Goal: Navigation & Orientation: Understand site structure

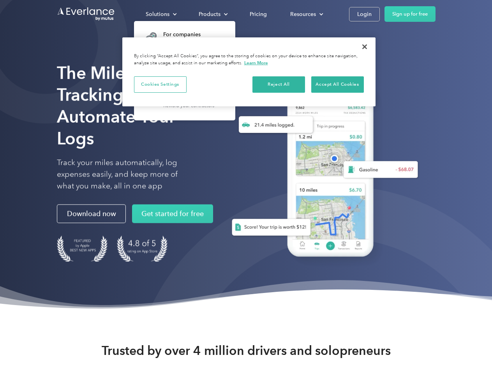
click at [161, 14] on div "Solutions" at bounding box center [158, 14] width 24 height 10
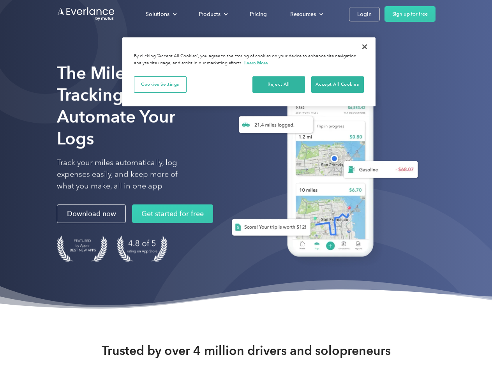
click at [212, 14] on div "Products" at bounding box center [210, 14] width 22 height 10
click at [306, 14] on div "Resources" at bounding box center [303, 14] width 26 height 10
click at [160, 84] on button "Cookies Settings" at bounding box center [160, 84] width 53 height 16
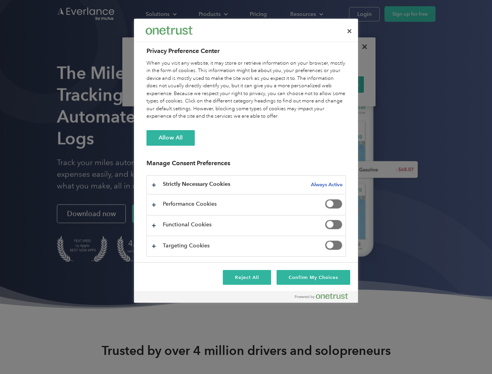
click at [279, 84] on div "When you visit any website, it may store or retrieve information on your browse…" at bounding box center [247, 90] width 200 height 61
click at [338, 84] on div "When you visit any website, it may store or retrieve information on your browse…" at bounding box center [247, 90] width 200 height 61
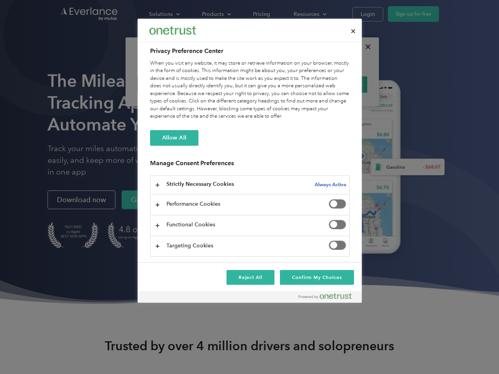
click at [365, 47] on div at bounding box center [249, 187] width 499 height 374
